Goal: Use online tool/utility: Utilize a website feature to perform a specific function

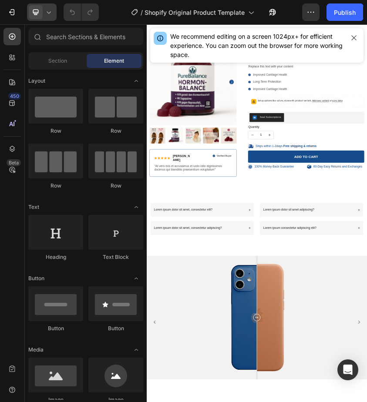
click at [48, 14] on icon at bounding box center [48, 12] width 9 height 9
click at [46, 7] on div at bounding box center [42, 11] width 30 height 17
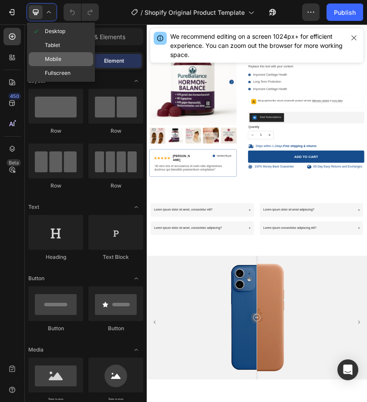
click at [63, 57] on div "Mobile" at bounding box center [61, 59] width 64 height 14
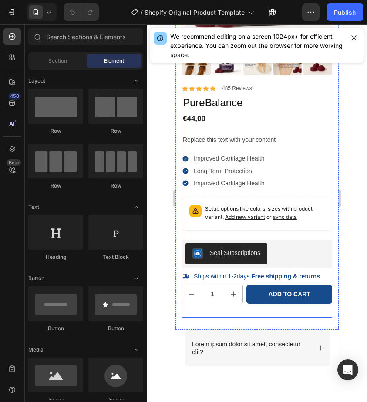
scroll to position [174, 0]
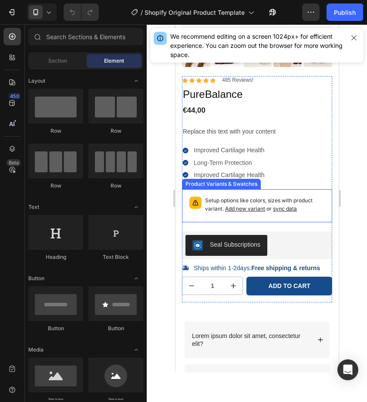
click at [235, 197] on p "Setup options like colors, sizes with product variant. Add new variant or sync …" at bounding box center [265, 205] width 120 height 17
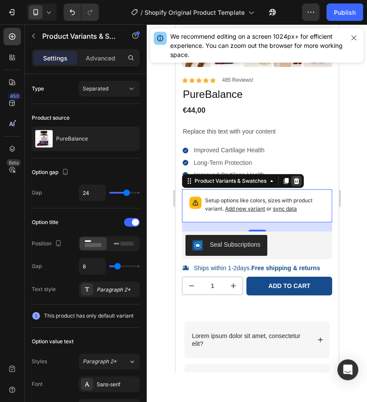
click at [299, 181] on icon at bounding box center [296, 181] width 7 height 7
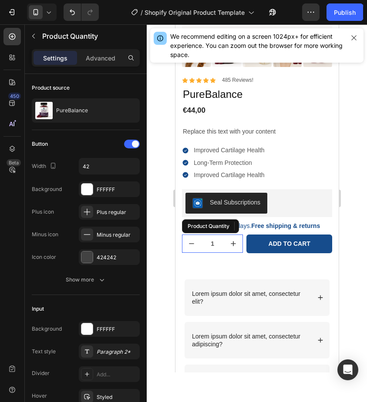
click at [222, 246] on input "1" at bounding box center [212, 243] width 24 height 17
click at [263, 225] on icon at bounding box center [266, 226] width 7 height 7
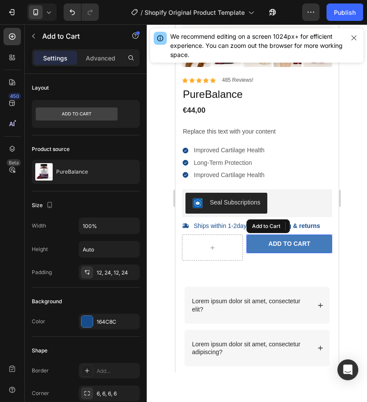
click at [260, 245] on button "Add to cart" at bounding box center [289, 244] width 86 height 18
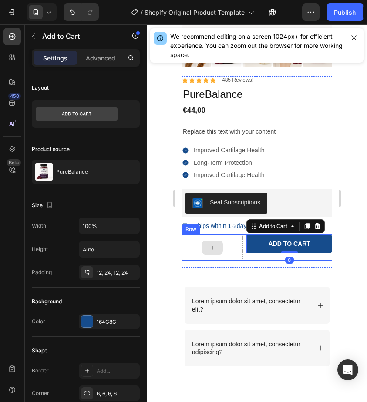
click at [222, 248] on div at bounding box center [212, 248] width 21 height 14
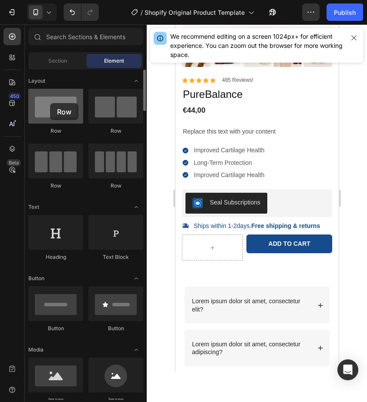
click at [50, 103] on div at bounding box center [55, 106] width 55 height 35
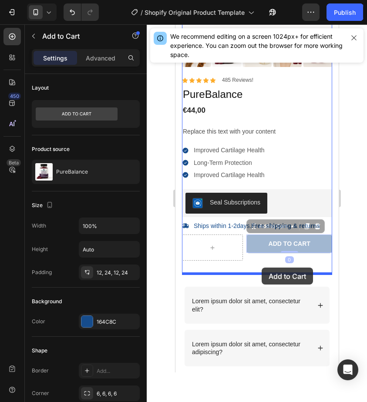
drag, startPoint x: 266, startPoint y: 245, endPoint x: 261, endPoint y: 268, distance: 23.5
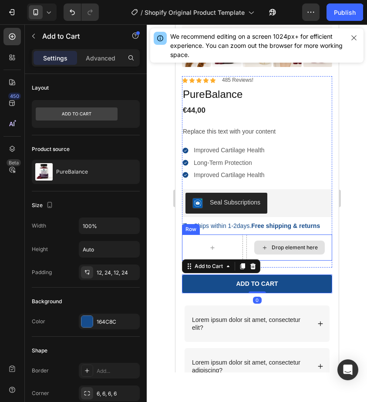
click at [276, 245] on div "Drop element here" at bounding box center [294, 247] width 46 height 7
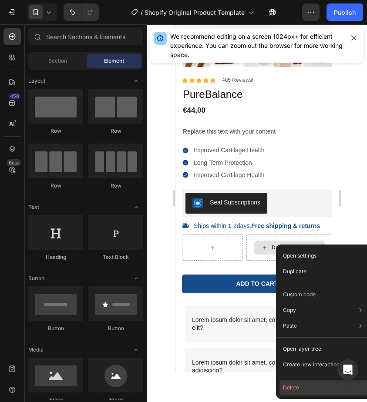
click at [284, 388] on button "Delete" at bounding box center [324, 388] width 89 height 16
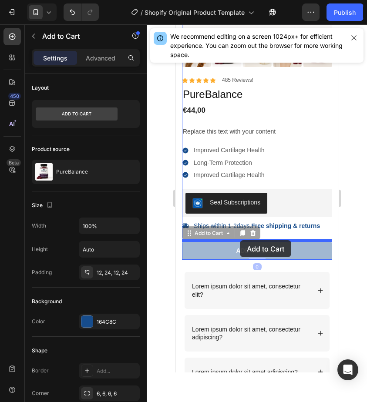
drag, startPoint x: 234, startPoint y: 254, endPoint x: 239, endPoint y: 240, distance: 14.6
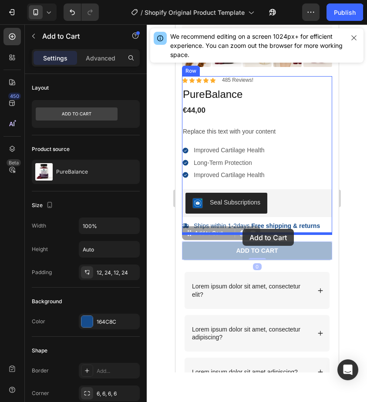
drag, startPoint x: 236, startPoint y: 253, endPoint x: 242, endPoint y: 229, distance: 25.1
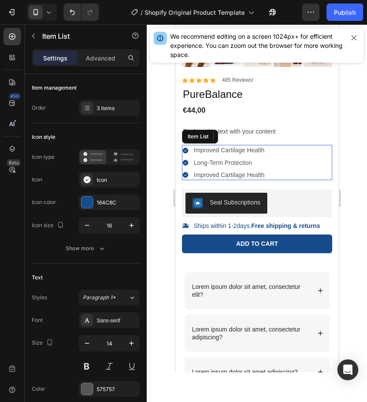
click at [302, 152] on div "Improved Cartilage Health Long-Term Protection Improved Cartilage Health" at bounding box center [257, 162] width 150 height 35
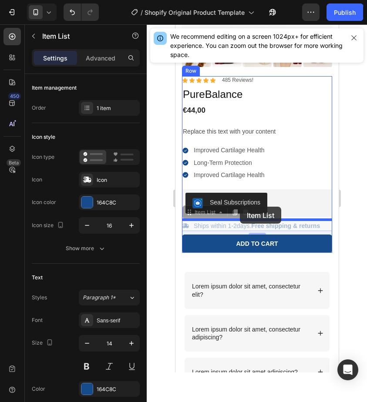
drag, startPoint x: 236, startPoint y: 224, endPoint x: 239, endPoint y: 207, distance: 17.3
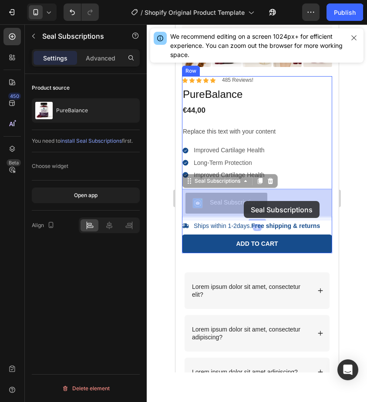
drag, startPoint x: 251, startPoint y: 194, endPoint x: 243, endPoint y: 201, distance: 10.2
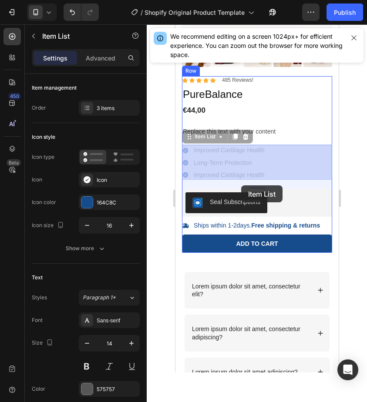
drag, startPoint x: 306, startPoint y: 158, endPoint x: 241, endPoint y: 185, distance: 70.3
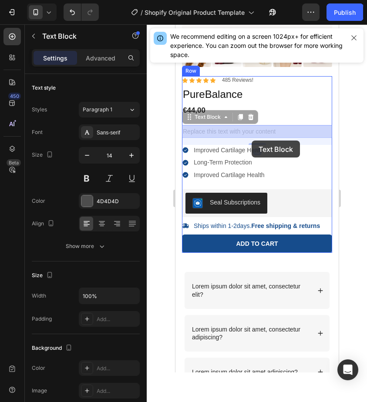
drag, startPoint x: 270, startPoint y: 133, endPoint x: 251, endPoint y: 141, distance: 19.7
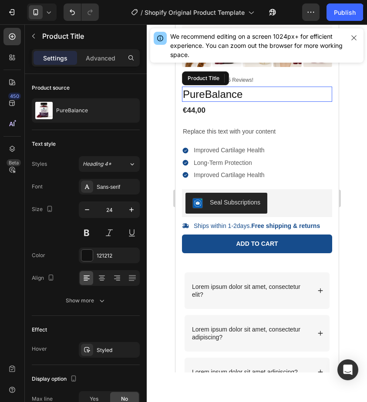
click at [261, 100] on h1 "PureBalance" at bounding box center [257, 94] width 150 height 15
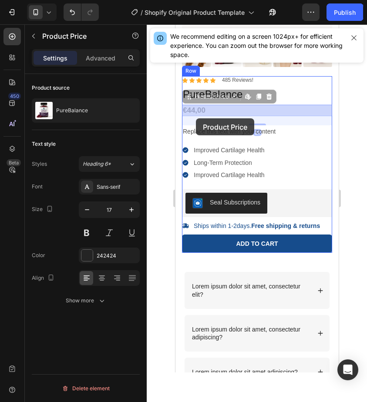
drag, startPoint x: 193, startPoint y: 111, endPoint x: 196, endPoint y: 118, distance: 7.3
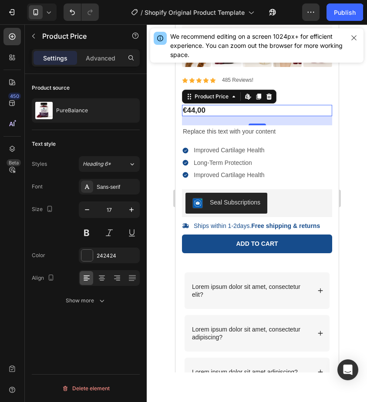
click at [290, 123] on div "21" at bounding box center [257, 120] width 150 height 9
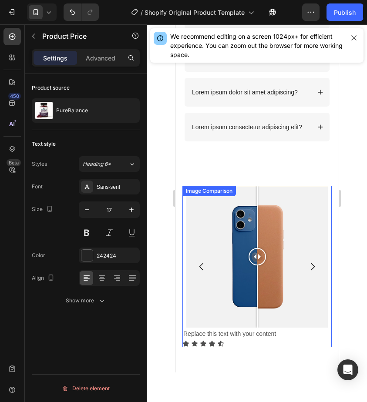
scroll to position [451, 0]
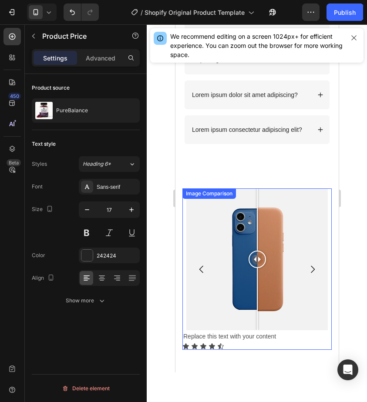
click at [291, 245] on div at bounding box center [257, 260] width 142 height 142
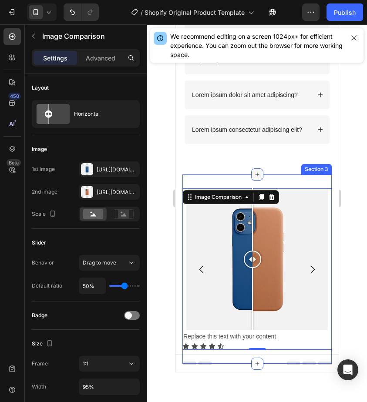
drag, startPoint x: 241, startPoint y: 219, endPoint x: 253, endPoint y: 178, distance: 42.5
click at [253, 178] on div "Image Comparison 0 Replace this text with your content Text Block Icon Icon Ico…" at bounding box center [256, 269] width 149 height 189
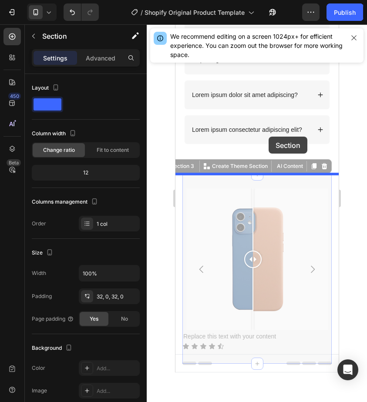
drag, startPoint x: 295, startPoint y: 182, endPoint x: 268, endPoint y: 137, distance: 52.7
click at [268, 137] on div "iPhone 13 Mini ( 375 px) iPhone 13 Mini iPhone 13 Pro iPhone 11 Pro Max iPhone …" at bounding box center [256, 69] width 163 height 990
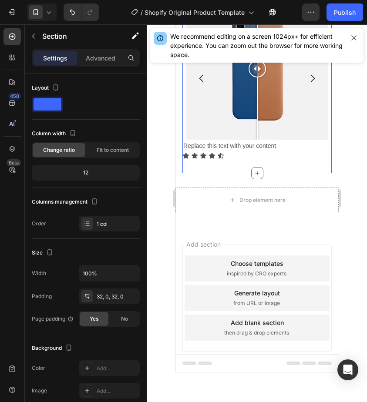
scroll to position [641, 0]
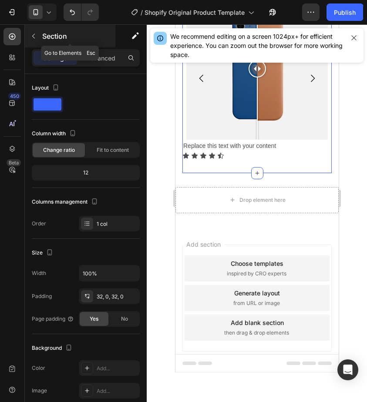
click at [32, 33] on icon "button" at bounding box center [33, 36] width 7 height 7
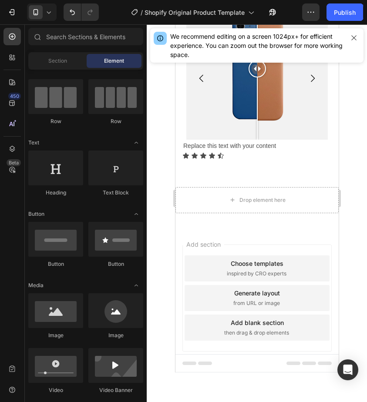
scroll to position [0, 0]
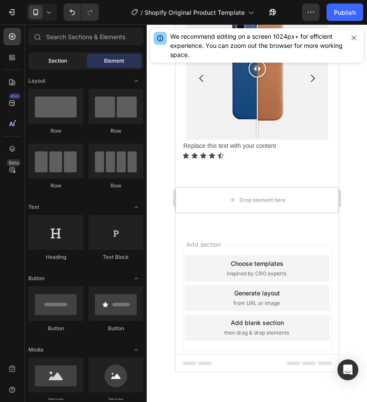
click at [48, 67] on div "Section" at bounding box center [57, 61] width 55 height 14
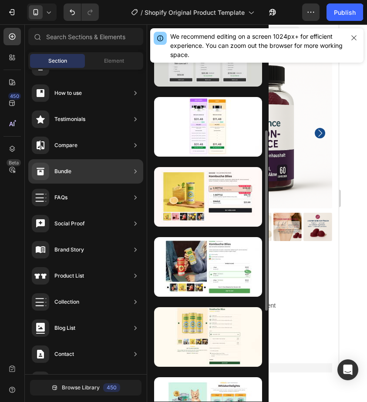
scroll to position [164, 0]
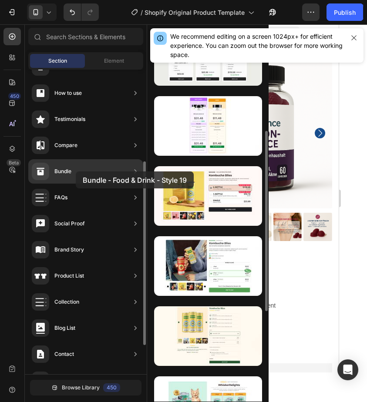
drag, startPoint x: 232, startPoint y: 190, endPoint x: 76, endPoint y: 172, distance: 157.0
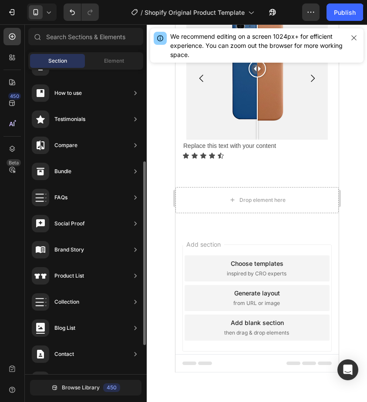
scroll to position [641, 0]
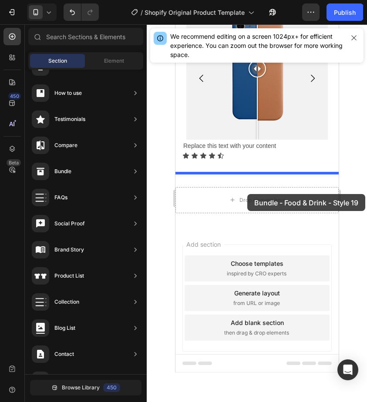
drag, startPoint x: 373, startPoint y: 211, endPoint x: 247, endPoint y: 193, distance: 126.7
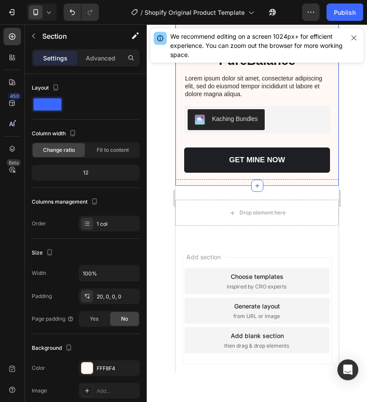
scroll to position [914, 0]
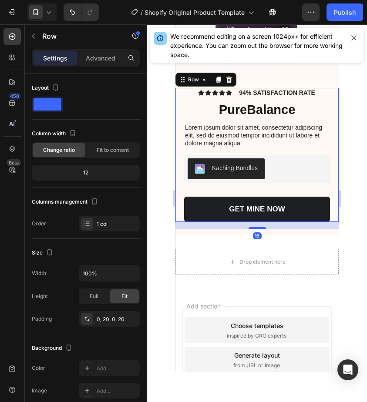
click at [310, 186] on div "Icon Icon Icon Icon Icon Icon List 94% SATISFACTION RATE Text Block Row PureBal…" at bounding box center [257, 155] width 146 height 135
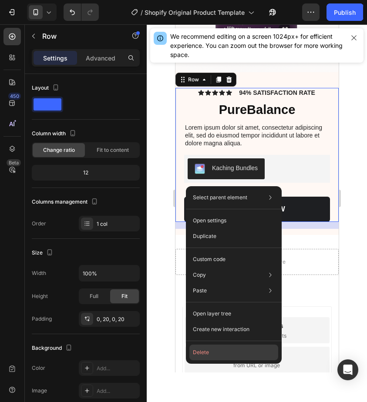
click at [215, 352] on button "Delete" at bounding box center [233, 353] width 89 height 16
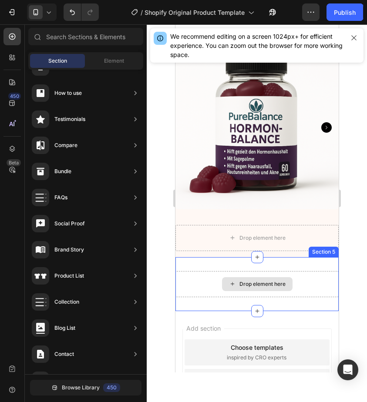
scroll to position [691, 0]
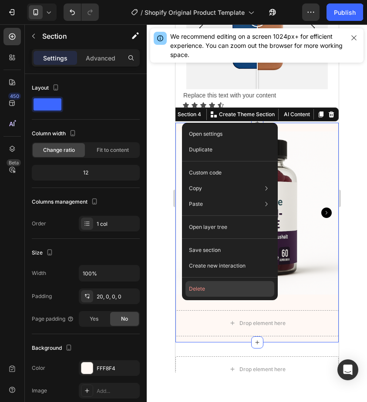
click at [211, 283] on button "Delete" at bounding box center [229, 289] width 89 height 16
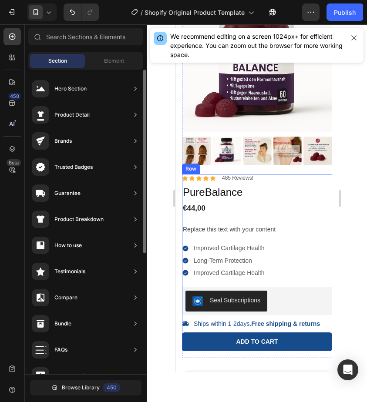
scroll to position [0, 0]
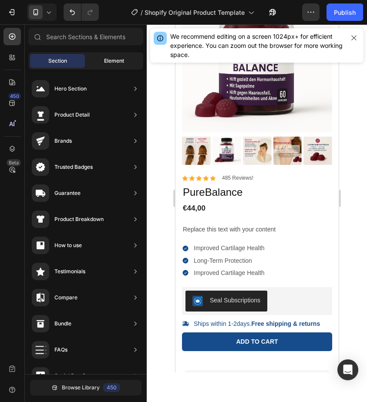
click at [112, 61] on span "Element" at bounding box center [114, 61] width 20 height 8
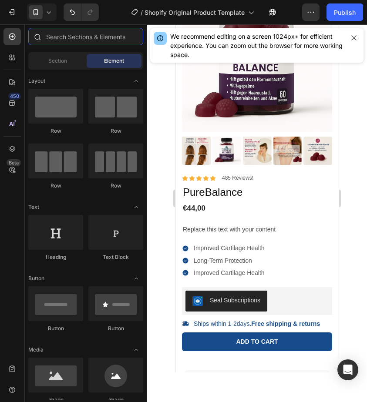
click at [89, 36] on input "text" at bounding box center [85, 36] width 115 height 17
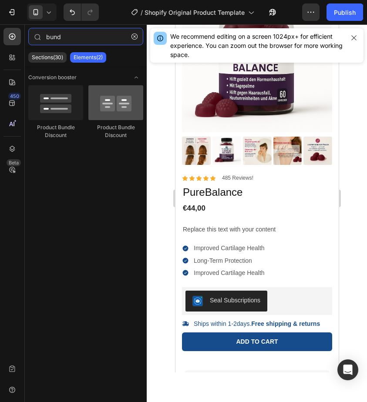
type input "bund"
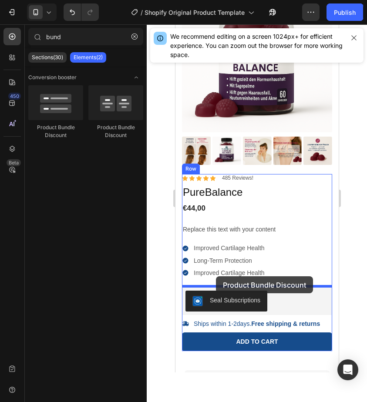
drag, startPoint x: 284, startPoint y: 131, endPoint x: 216, endPoint y: 276, distance: 160.3
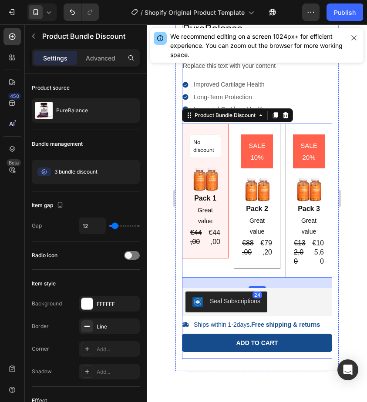
scroll to position [284, 0]
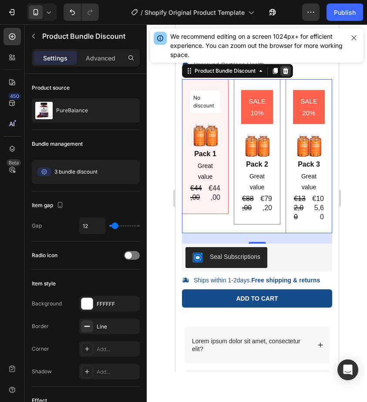
click at [287, 70] on icon at bounding box center [286, 71] width 6 height 6
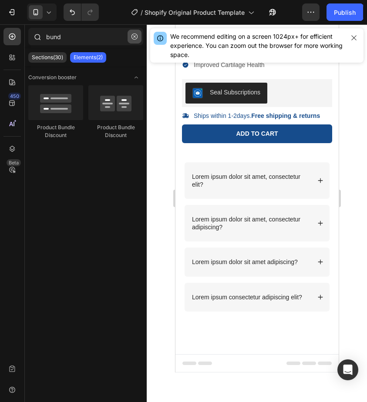
click at [137, 35] on icon "button" at bounding box center [134, 37] width 6 height 6
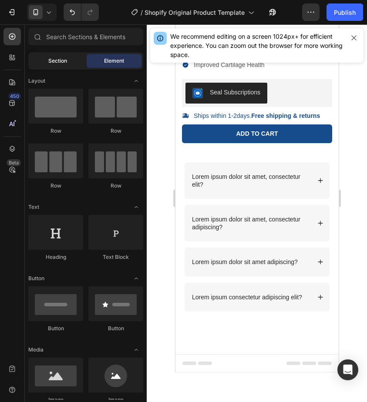
click at [71, 58] on div "Section" at bounding box center [57, 61] width 55 height 14
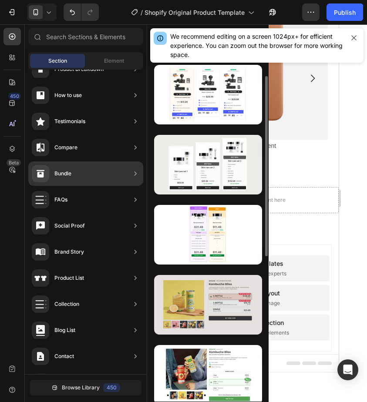
scroll to position [56, 0]
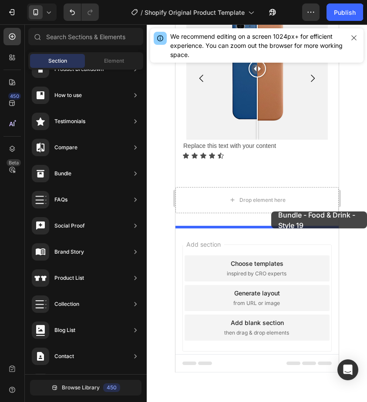
drag, startPoint x: 379, startPoint y: 357, endPoint x: 271, endPoint y: 212, distance: 181.4
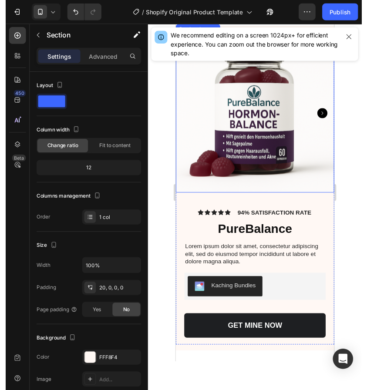
scroll to position [846, 0]
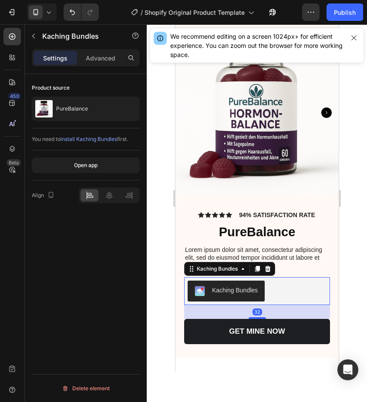
click at [226, 287] on div "Kaching Bundles" at bounding box center [235, 290] width 46 height 9
click at [86, 139] on span "install Kaching Bundles" at bounding box center [89, 139] width 57 height 7
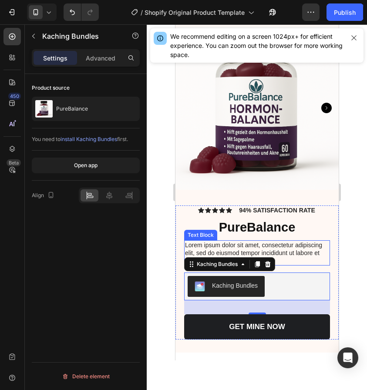
scroll to position [853, 0]
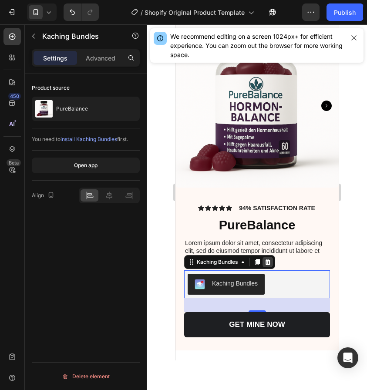
click at [269, 263] on icon at bounding box center [267, 262] width 7 height 7
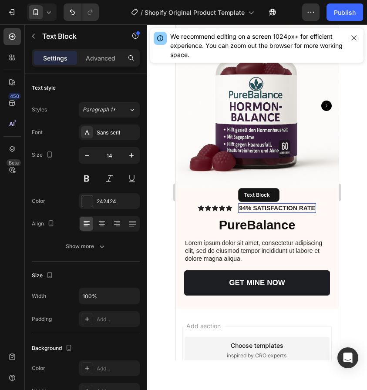
click at [315, 210] on div "94% SATISFACTION RATE" at bounding box center [277, 208] width 78 height 10
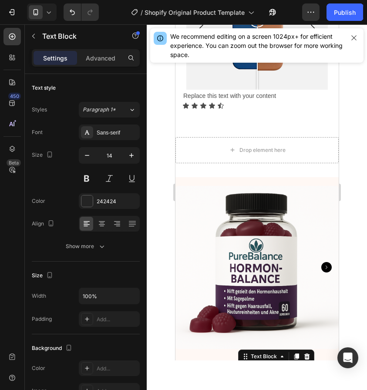
scroll to position [681, 0]
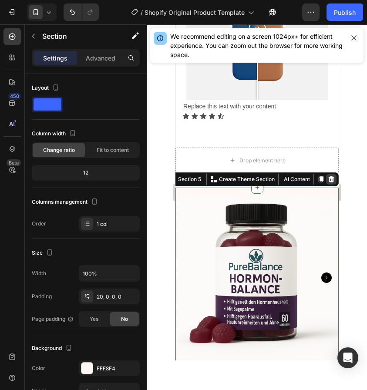
click at [330, 181] on icon at bounding box center [330, 179] width 7 height 7
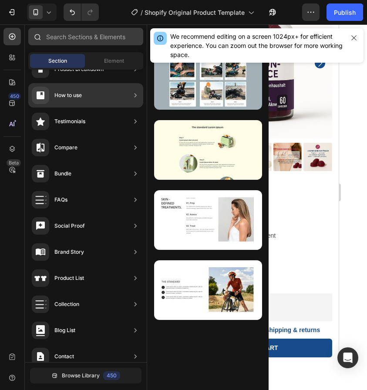
scroll to position [0, 0]
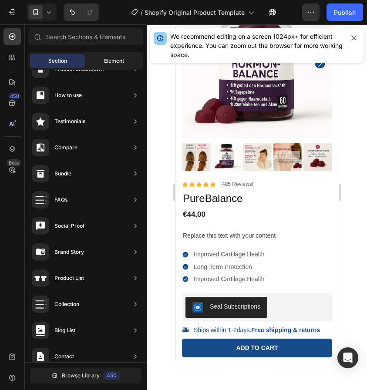
click at [108, 63] on span "Element" at bounding box center [114, 61] width 20 height 8
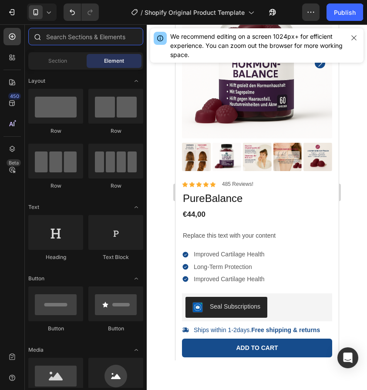
click at [93, 37] on input "text" at bounding box center [85, 36] width 115 height 17
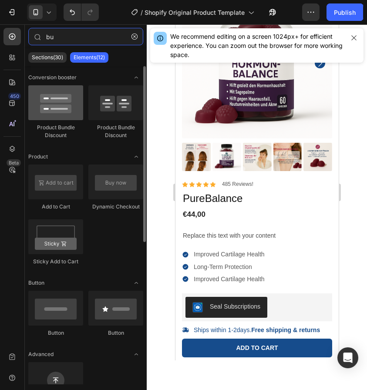
type input "bu"
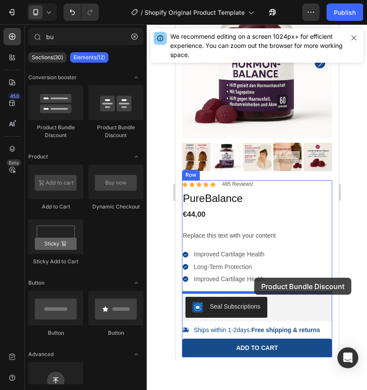
drag, startPoint x: 238, startPoint y: 140, endPoint x: 254, endPoint y: 278, distance: 139.0
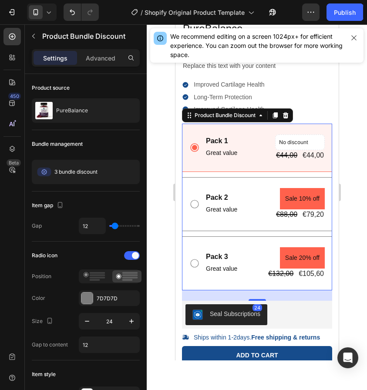
scroll to position [246, 0]
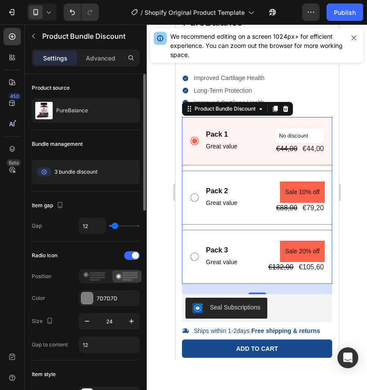
drag, startPoint x: 119, startPoint y: 228, endPoint x: 108, endPoint y: 226, distance: 11.1
click at [108, 226] on div "12" at bounding box center [109, 226] width 61 height 17
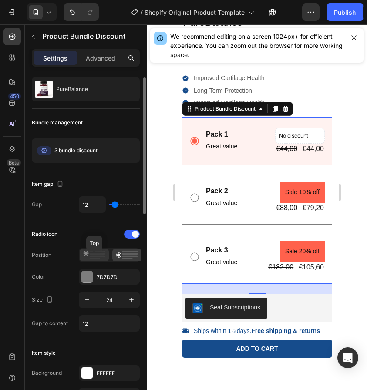
scroll to position [22, 0]
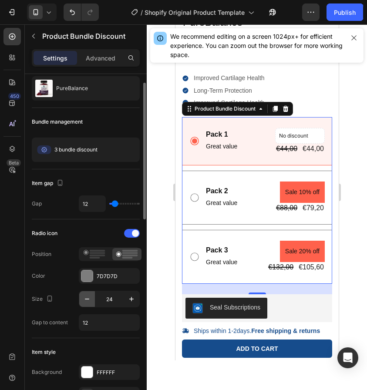
click at [88, 300] on icon "button" at bounding box center [87, 299] width 9 height 9
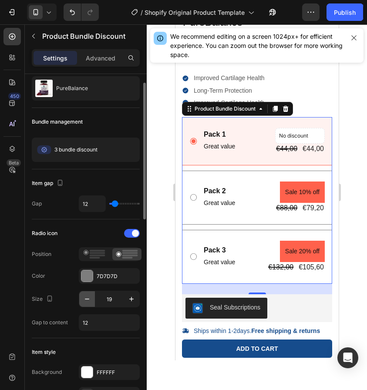
click at [88, 300] on icon "button" at bounding box center [87, 299] width 9 height 9
click at [112, 299] on input "18" at bounding box center [109, 299] width 29 height 16
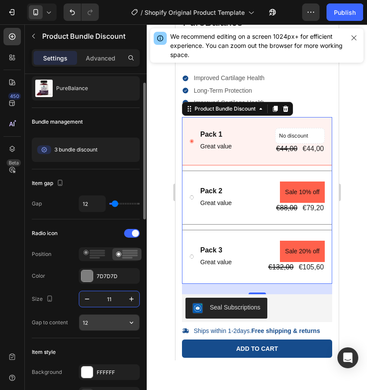
type input "11"
click at [98, 322] on input "12" at bounding box center [109, 323] width 60 height 16
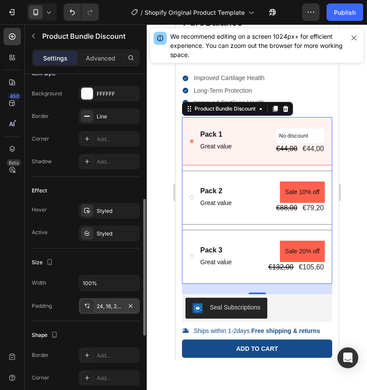
scroll to position [310, 0]
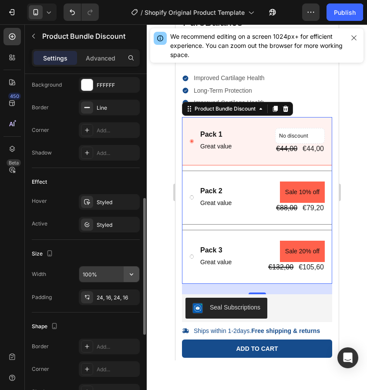
click at [128, 276] on icon "button" at bounding box center [131, 274] width 9 height 9
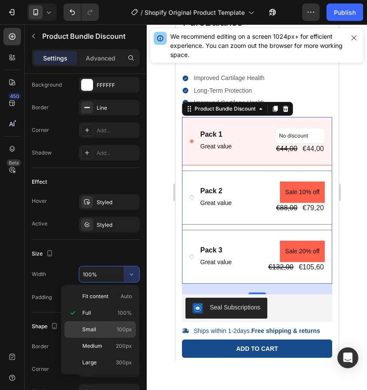
click at [88, 331] on span "Small" at bounding box center [89, 330] width 14 height 8
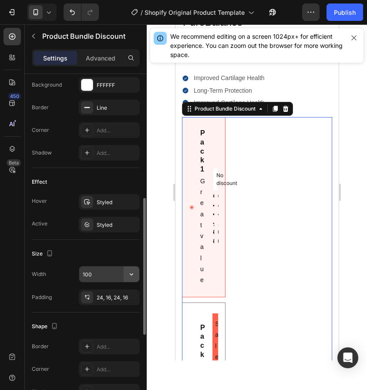
click at [132, 280] on button "button" at bounding box center [132, 274] width 16 height 16
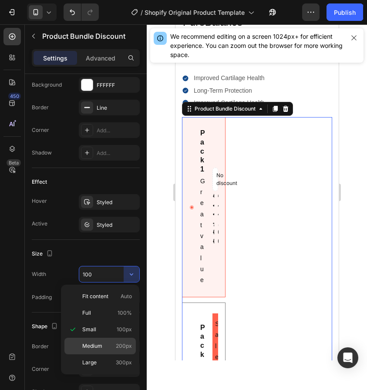
click at [109, 342] on div "Medium 200px" at bounding box center [99, 346] width 71 height 17
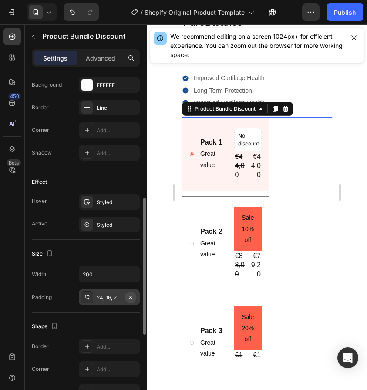
click at [133, 300] on icon "button" at bounding box center [130, 297] width 7 height 7
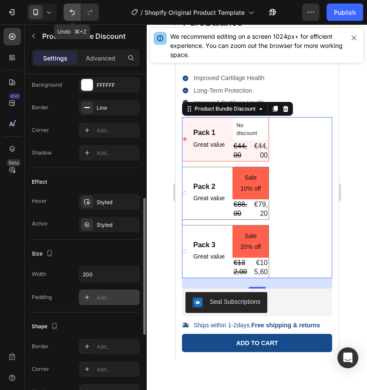
click at [70, 20] on button "Undo/Redo" at bounding box center [72, 11] width 17 height 17
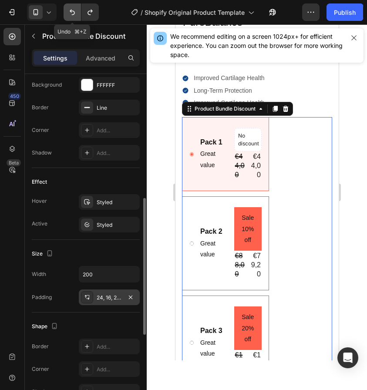
click at [70, 20] on button "Undo/Redo" at bounding box center [72, 11] width 17 height 17
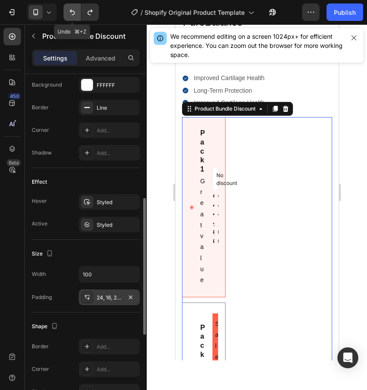
click at [70, 20] on button "Undo/Redo" at bounding box center [72, 11] width 17 height 17
type input "100%"
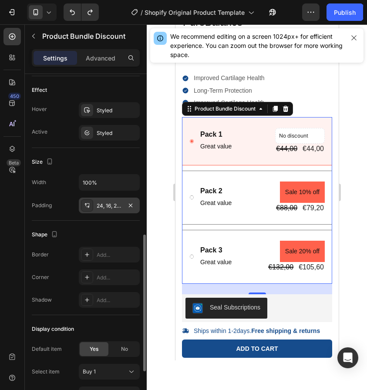
scroll to position [402, 0]
click at [54, 234] on icon "button" at bounding box center [54, 233] width 9 height 9
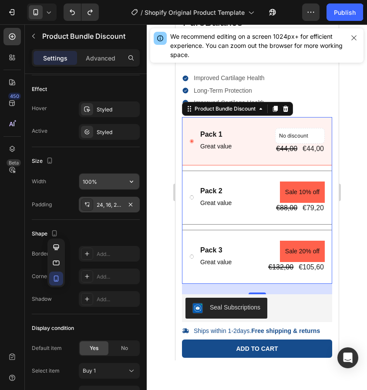
click at [104, 178] on input "100%" at bounding box center [109, 182] width 60 height 16
click at [133, 184] on icon "button" at bounding box center [131, 181] width 9 height 9
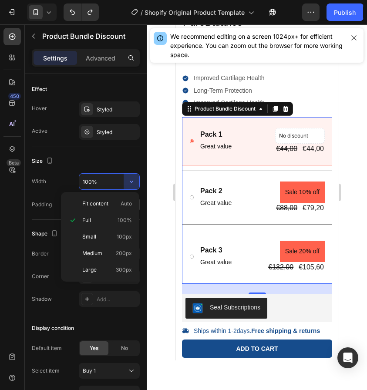
click at [49, 270] on div "Corner" at bounding box center [40, 277] width 17 height 14
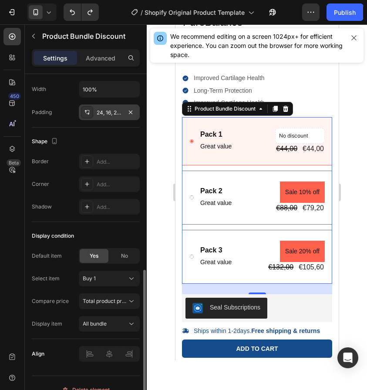
scroll to position [503, 0]
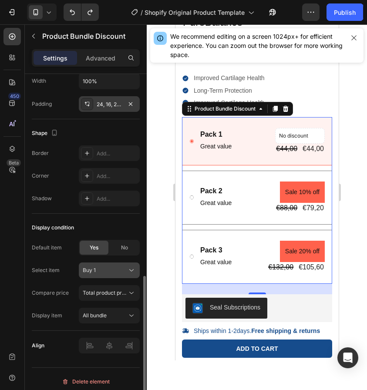
click at [110, 270] on div "Buy 1" at bounding box center [104, 270] width 43 height 8
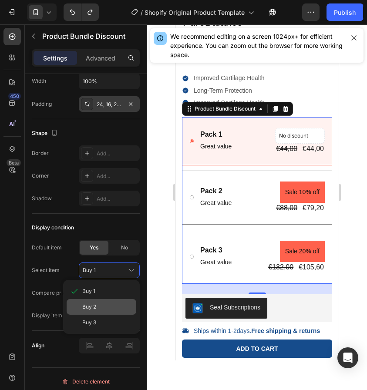
click at [102, 306] on div "Buy 2" at bounding box center [107, 307] width 51 height 8
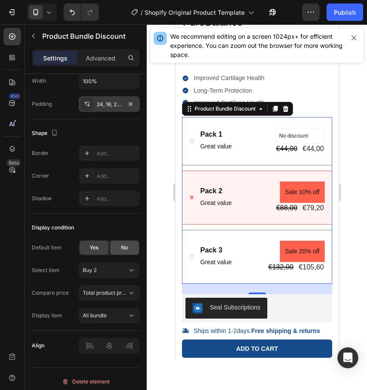
click at [113, 241] on div "No" at bounding box center [124, 248] width 29 height 14
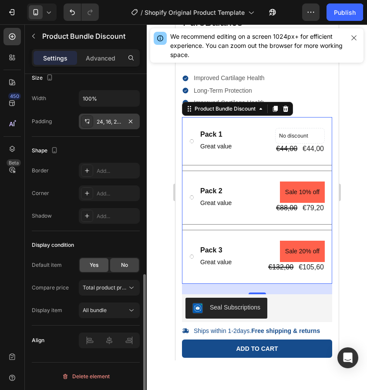
click at [93, 271] on div "Yes" at bounding box center [94, 265] width 29 height 14
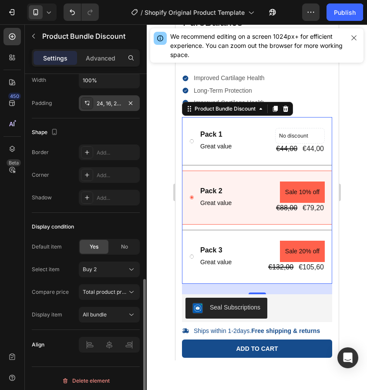
scroll to position [508, 0]
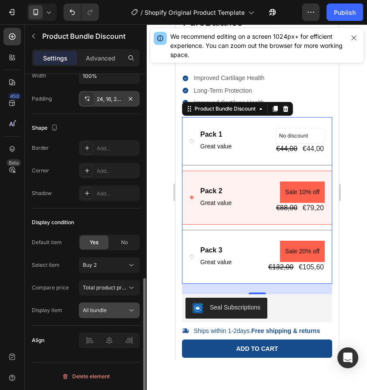
click at [101, 312] on span "All bundle" at bounding box center [95, 310] width 24 height 7
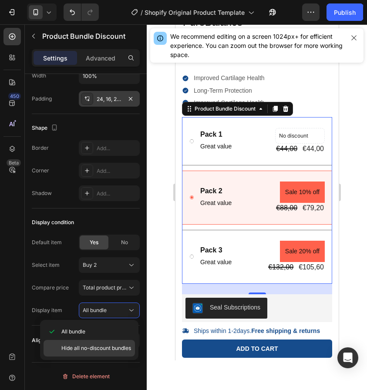
click at [94, 347] on span "Hide all no-discount bundles" at bounding box center [96, 348] width 70 height 8
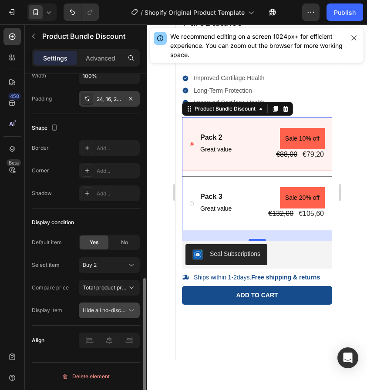
click at [102, 317] on button "Hide all no-discount bundles" at bounding box center [109, 311] width 61 height 16
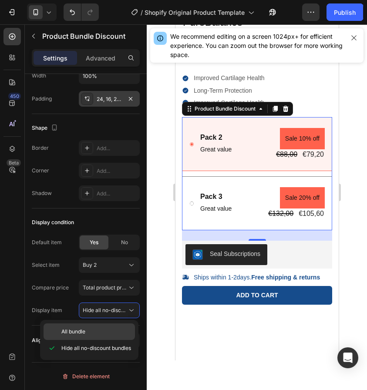
click at [91, 334] on p "All bundle" at bounding box center [96, 332] width 70 height 8
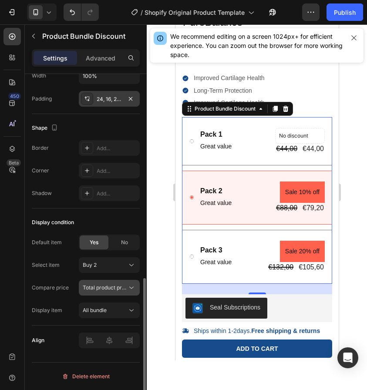
click at [103, 293] on button "Total product price" at bounding box center [109, 288] width 61 height 16
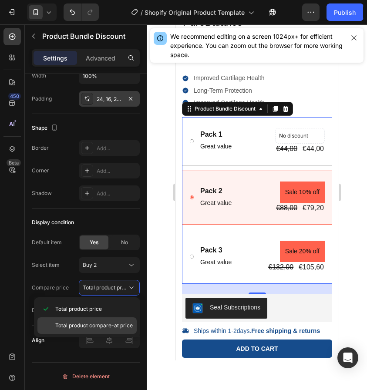
click at [106, 319] on div "Total product compare-at price" at bounding box center [86, 325] width 99 height 17
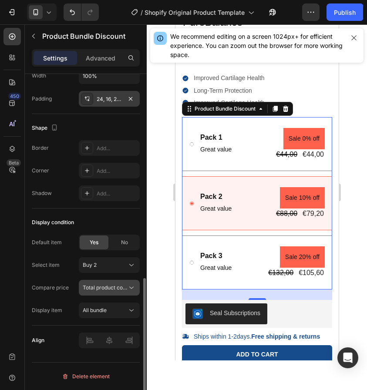
click at [125, 286] on span "Total product compare-at price" at bounding box center [105, 288] width 44 height 8
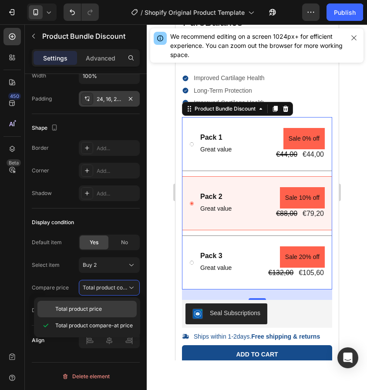
click at [72, 304] on div "Total product price" at bounding box center [86, 309] width 99 height 17
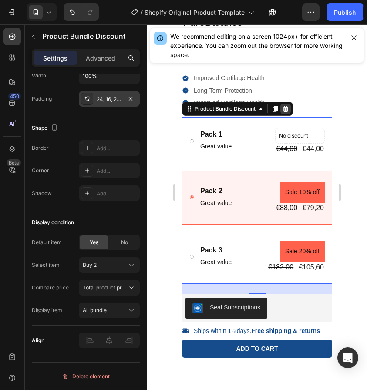
click at [290, 104] on div at bounding box center [285, 109] width 10 height 10
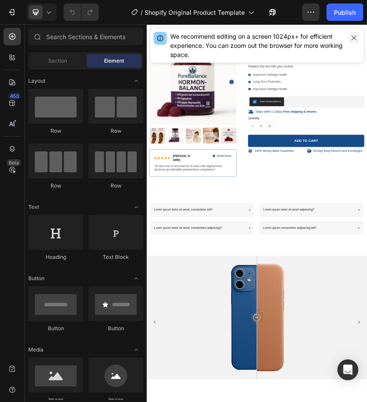
click at [354, 39] on icon "button" at bounding box center [354, 37] width 7 height 7
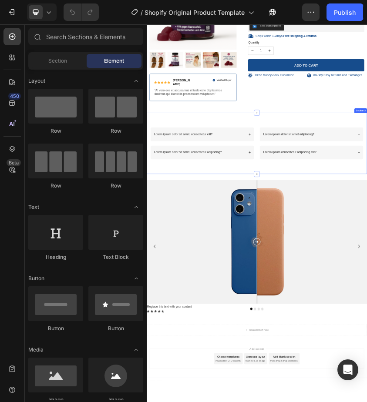
scroll to position [179, 0]
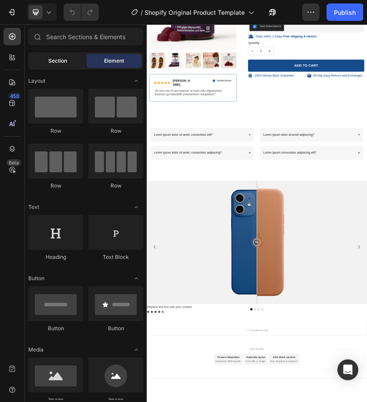
click at [57, 59] on span "Section" at bounding box center [57, 61] width 19 height 8
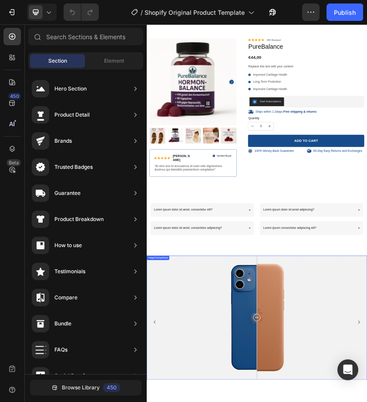
scroll to position [0, 0]
click at [48, 15] on icon at bounding box center [48, 12] width 9 height 9
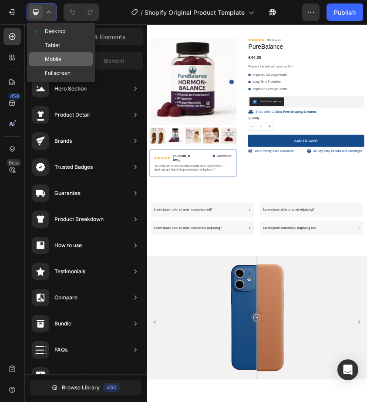
click at [59, 62] on span "Mobile" at bounding box center [53, 59] width 17 height 9
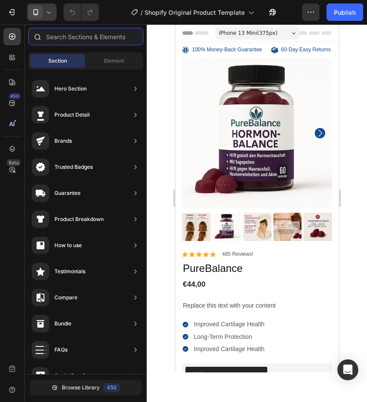
click at [77, 37] on input "text" at bounding box center [85, 36] width 115 height 17
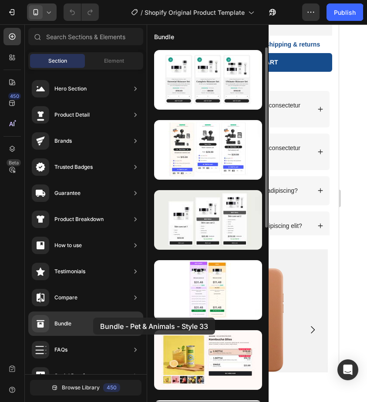
scroll to position [374, 0]
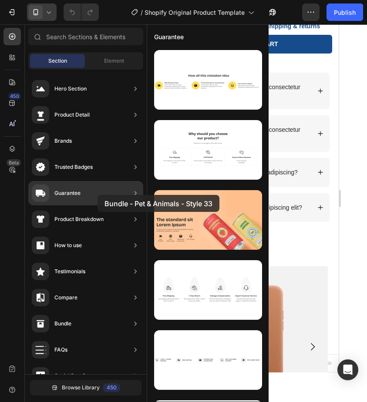
drag, startPoint x: 185, startPoint y: 345, endPoint x: 98, endPoint y: 197, distance: 171.4
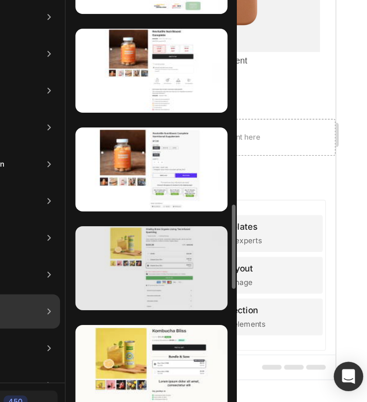
scroll to position [1192, 0]
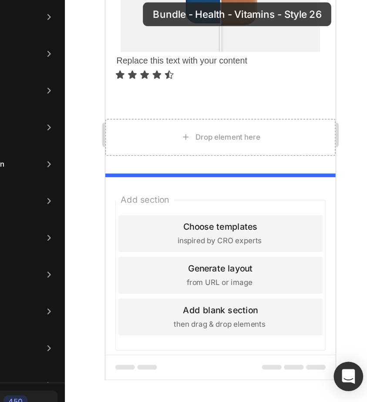
drag, startPoint x: 214, startPoint y: 1, endPoint x: 232, endPoint y: 72, distance: 73.3
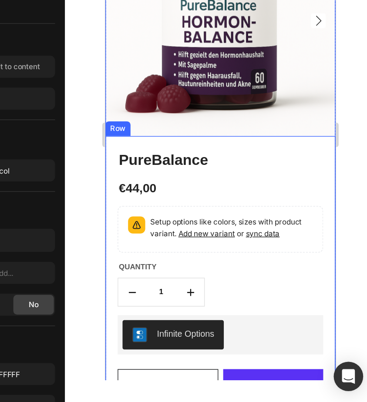
scroll to position [743, 0]
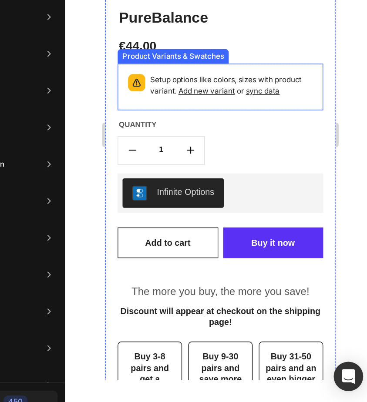
scroll to position [797, 0]
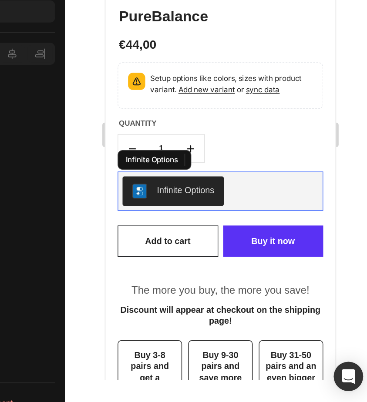
click at [154, 103] on div "Infinite Options" at bounding box center [162, 102] width 40 height 9
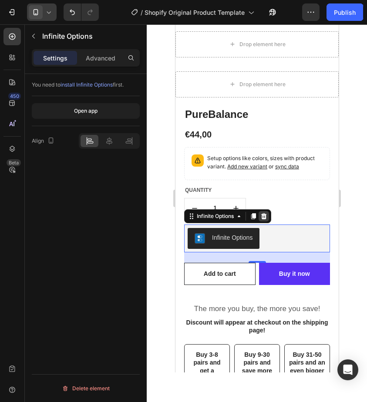
click at [266, 216] on icon at bounding box center [264, 216] width 6 height 6
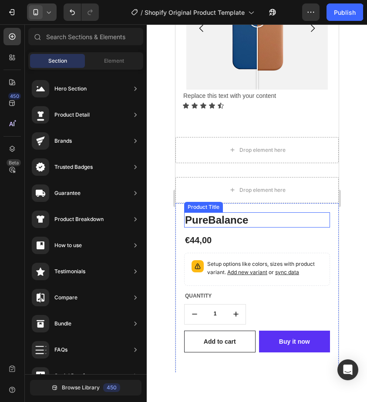
scroll to position [692, 0]
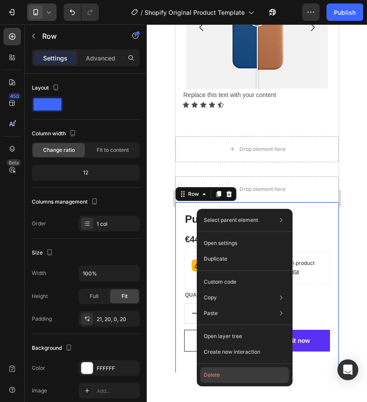
click at [220, 372] on button "Delete" at bounding box center [244, 375] width 89 height 16
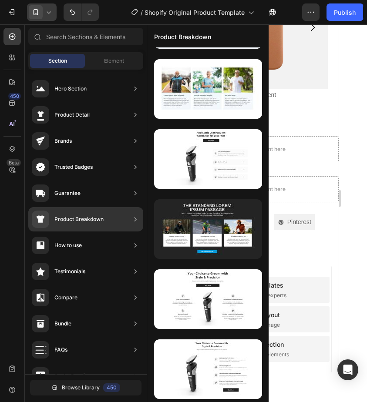
scroll to position [0, 0]
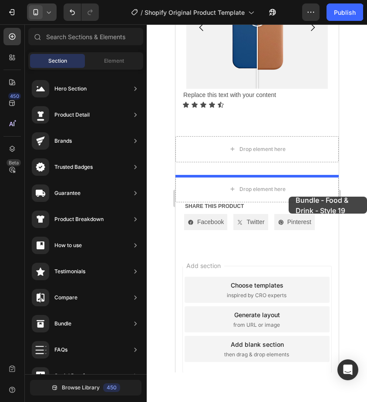
drag, startPoint x: 369, startPoint y: 371, endPoint x: 288, endPoint y: 197, distance: 191.9
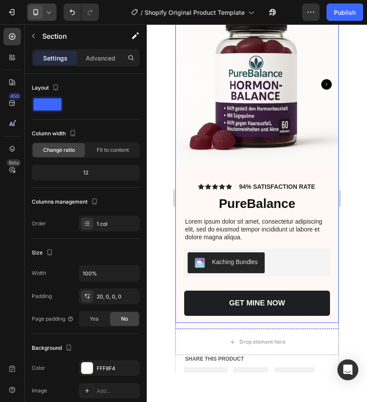
scroll to position [940, 0]
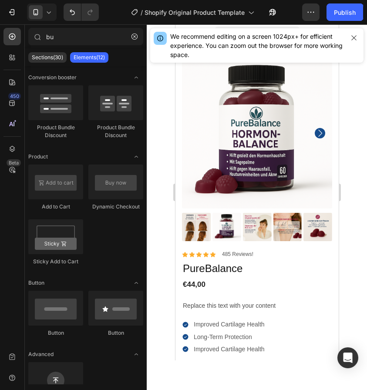
scroll to position [246, 0]
